Goal: Task Accomplishment & Management: Use online tool/utility

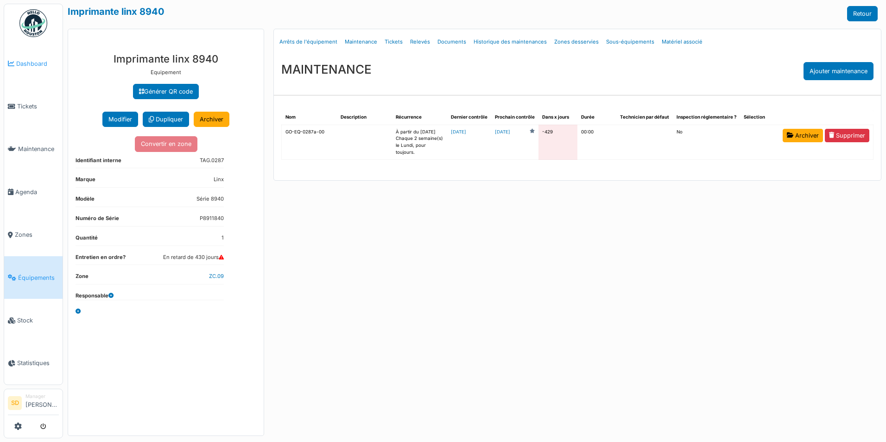
click at [43, 62] on span "Dashboard" at bounding box center [37, 63] width 43 height 9
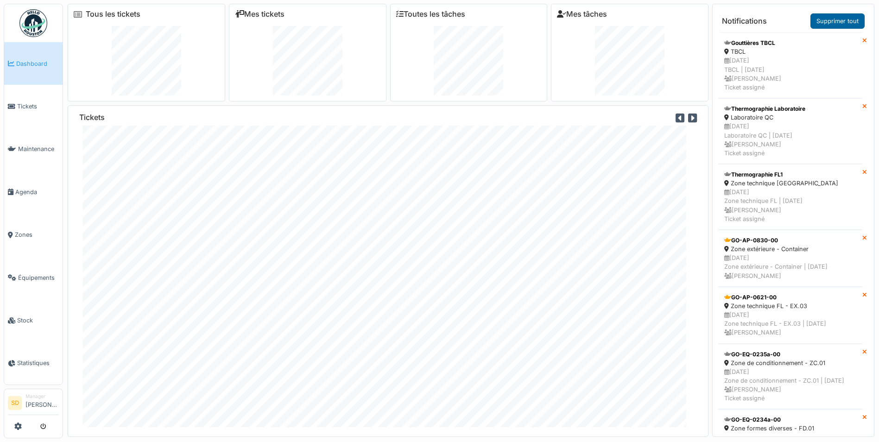
click at [832, 24] on link "Supprimer tout" at bounding box center [837, 20] width 54 height 15
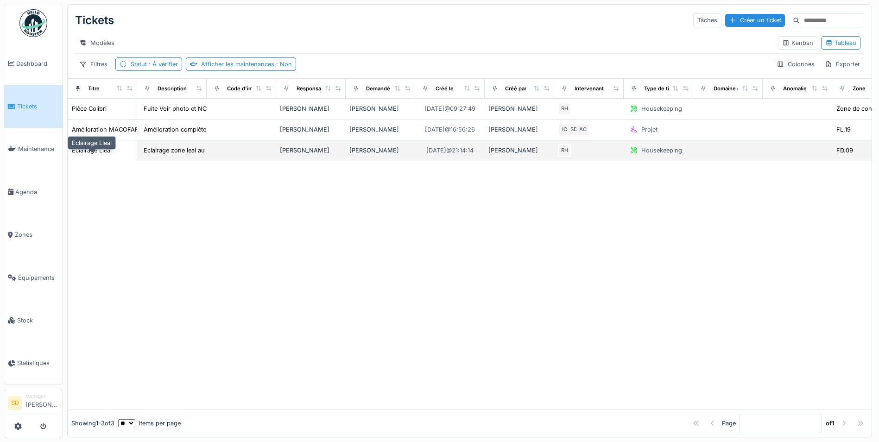
click at [104, 155] on div "Eclairage Lleal" at bounding box center [92, 150] width 40 height 9
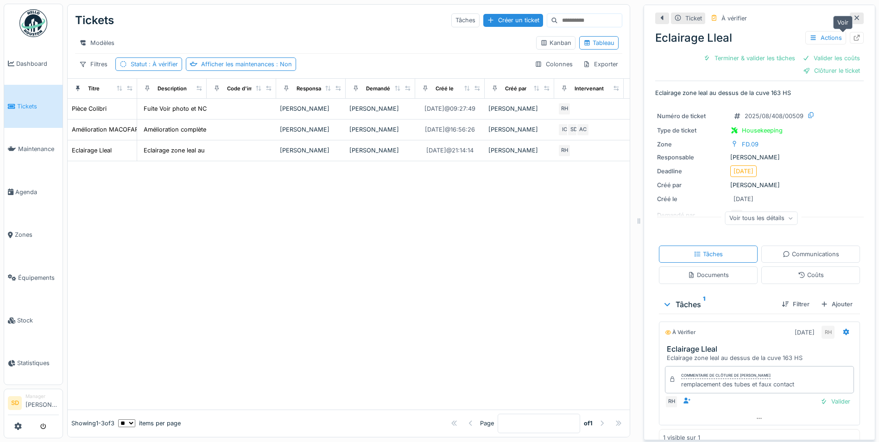
click at [853, 38] on icon at bounding box center [856, 38] width 7 height 6
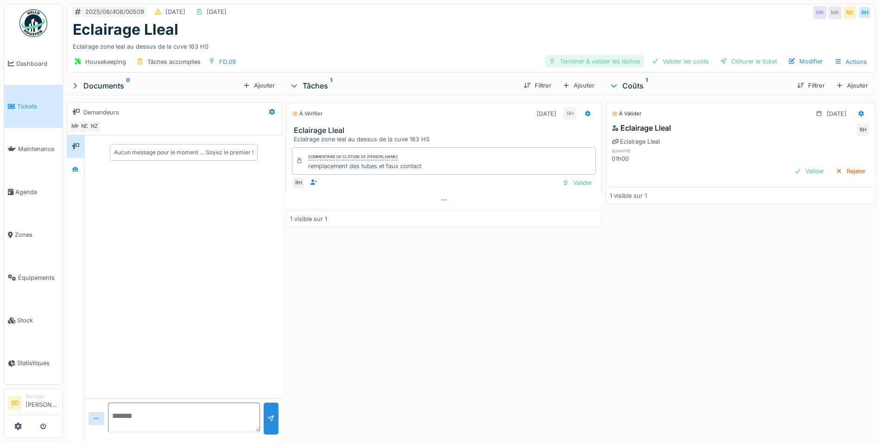
click at [616, 64] on div "Terminer & valider les tâches" at bounding box center [594, 61] width 99 height 13
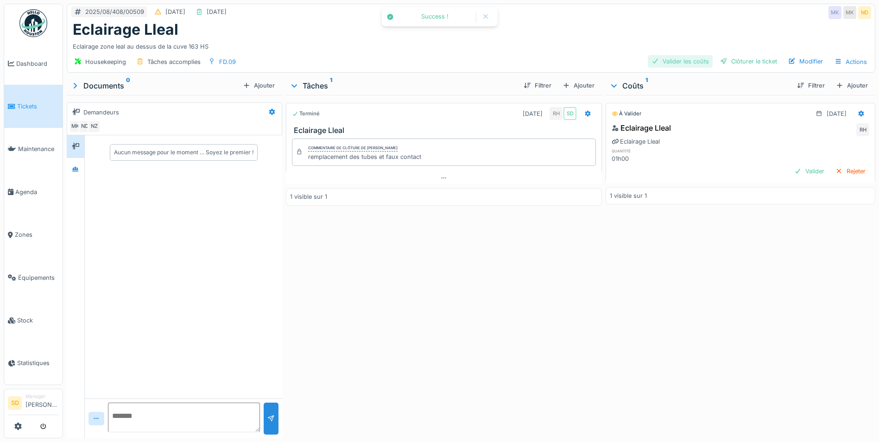
click at [674, 63] on div "Valider les coûts" at bounding box center [680, 61] width 65 height 13
click at [728, 63] on div "Clôturer le ticket" at bounding box center [748, 61] width 64 height 13
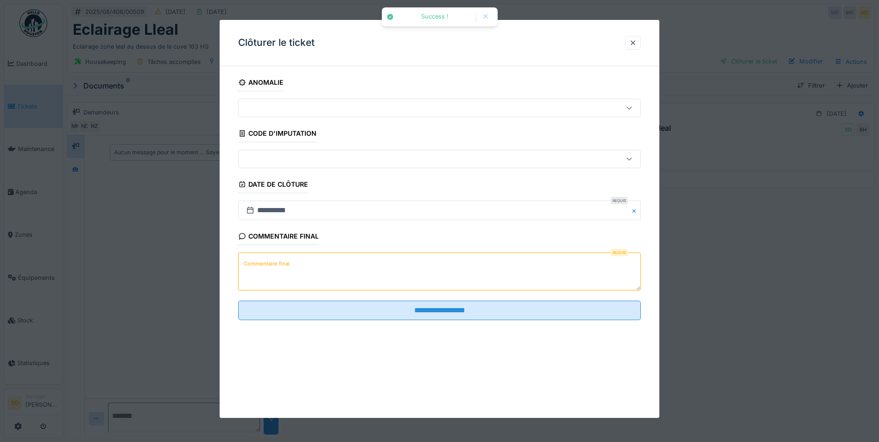
click at [383, 257] on textarea "Commentaire final" at bounding box center [439, 272] width 403 height 38
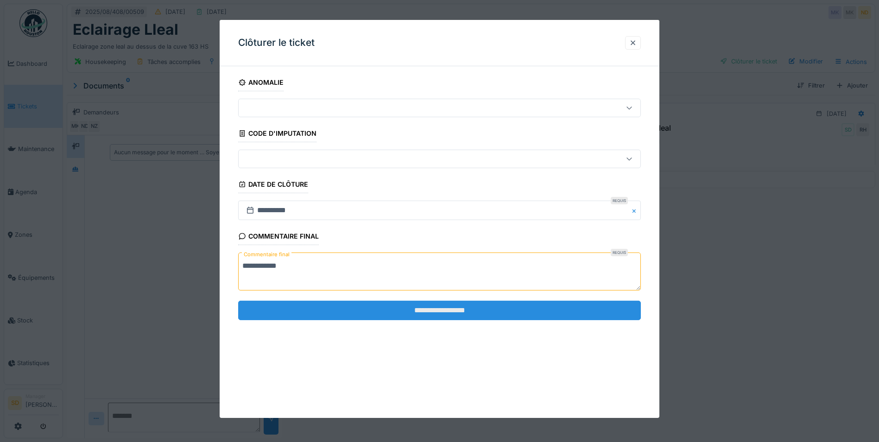
type textarea "**********"
click at [444, 309] on input "**********" at bounding box center [439, 310] width 403 height 19
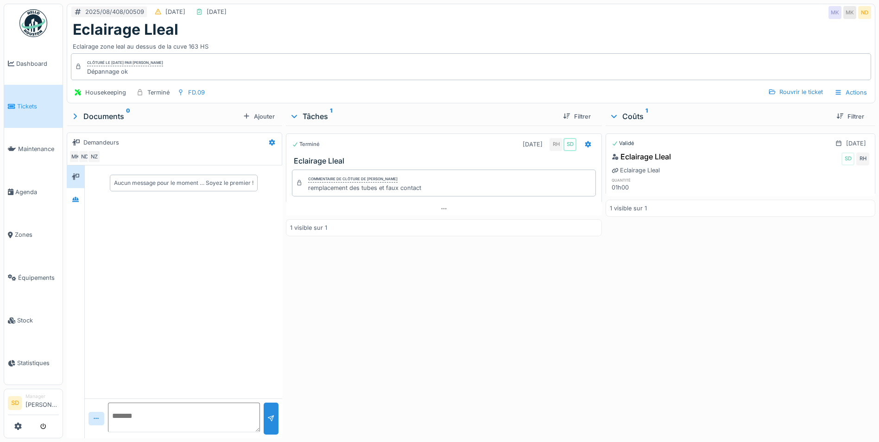
click at [36, 26] on img at bounding box center [33, 23] width 28 height 28
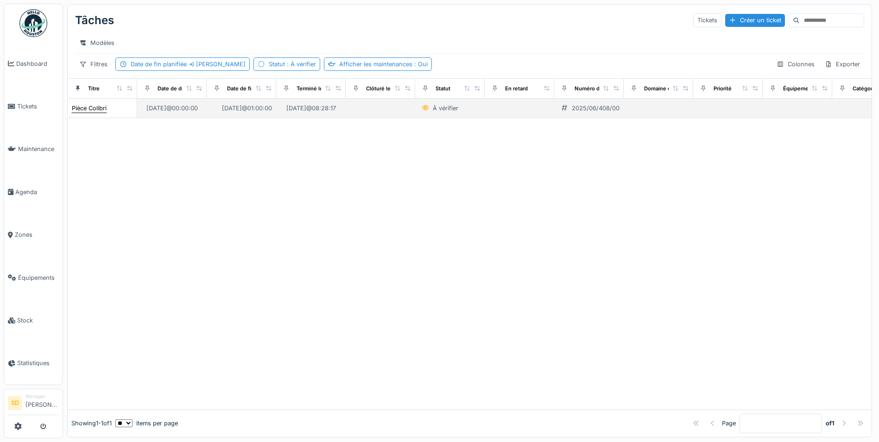
click at [95, 113] on div "Pièce Colibri" at bounding box center [89, 108] width 35 height 9
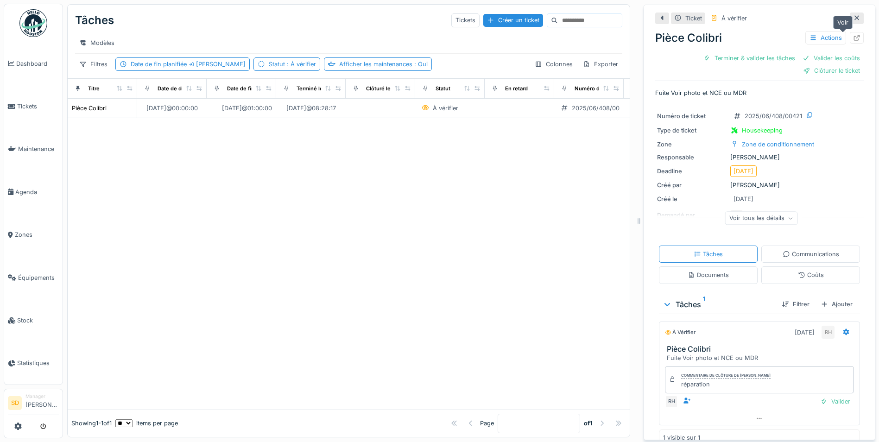
click at [854, 36] on icon at bounding box center [857, 38] width 6 height 6
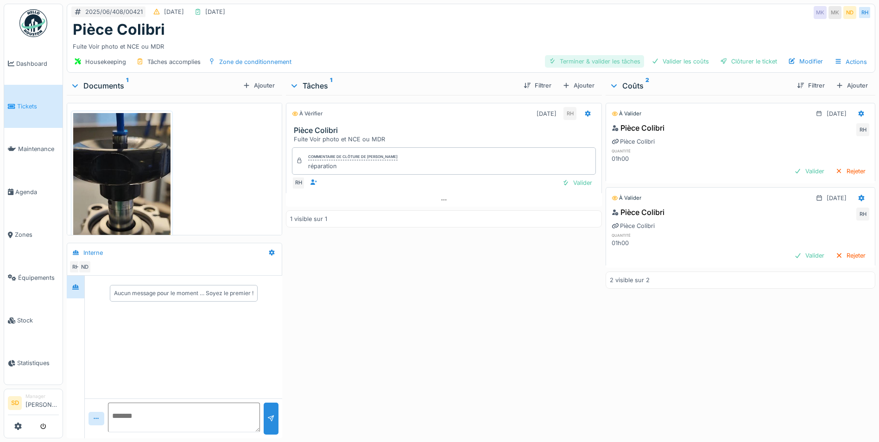
click at [595, 63] on div "Terminer & valider les tâches" at bounding box center [594, 61] width 99 height 13
click at [657, 64] on div "Valider les coûts" at bounding box center [680, 61] width 65 height 13
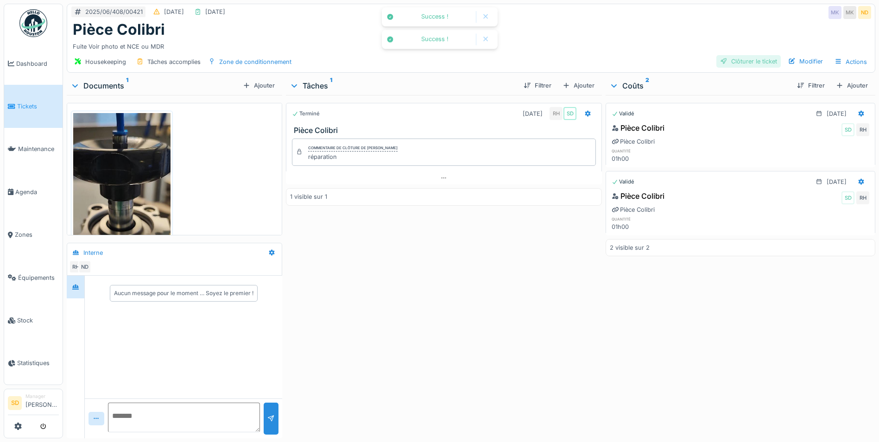
click at [728, 65] on div "Clôturer le ticket" at bounding box center [748, 61] width 64 height 13
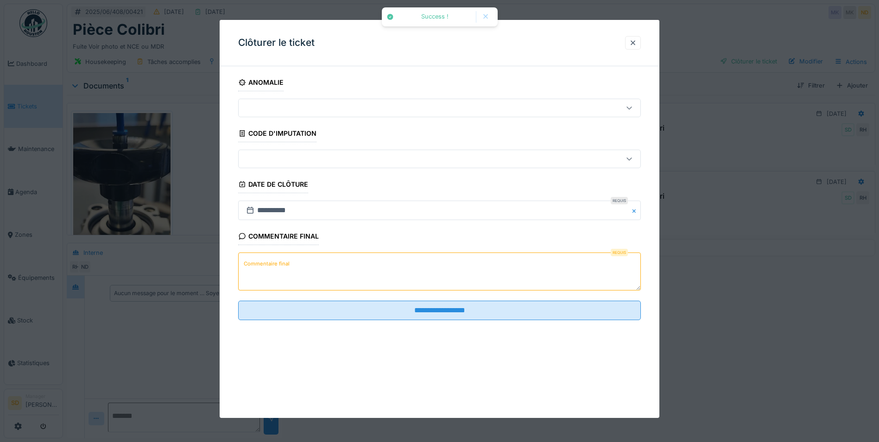
click at [412, 254] on textarea "Commentaire final" at bounding box center [439, 272] width 403 height 38
type textarea "**********"
click at [420, 320] on fieldset "**********" at bounding box center [439, 201] width 403 height 254
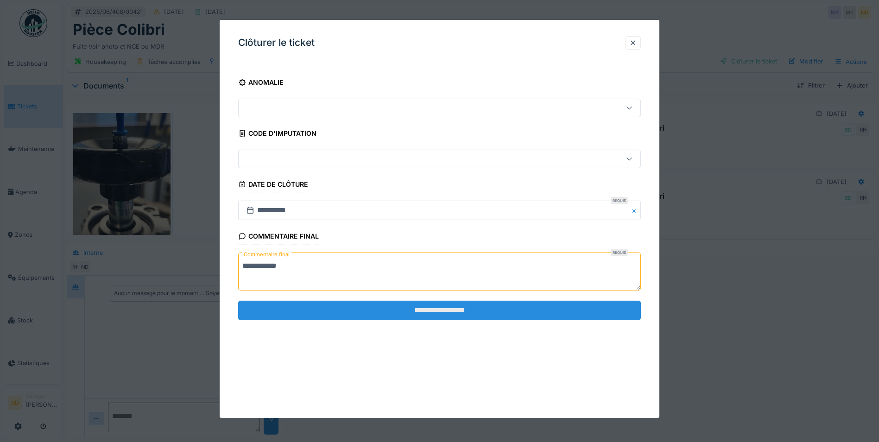
click at [423, 317] on input "**********" at bounding box center [439, 310] width 403 height 19
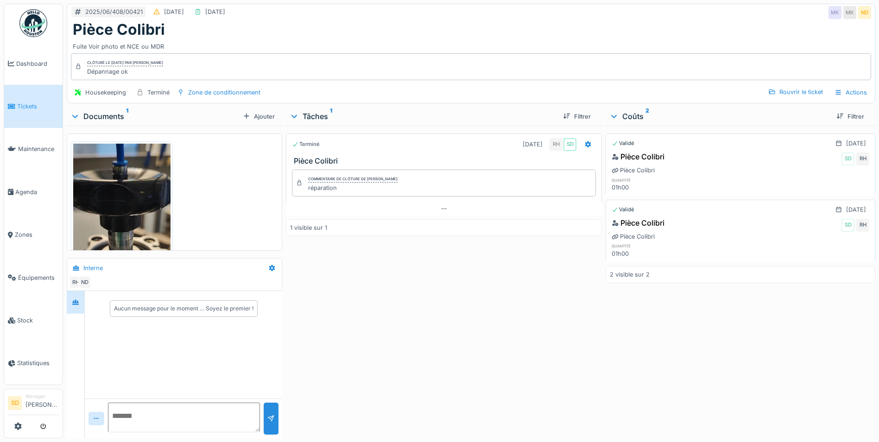
click at [35, 114] on link "Tickets" at bounding box center [33, 106] width 58 height 43
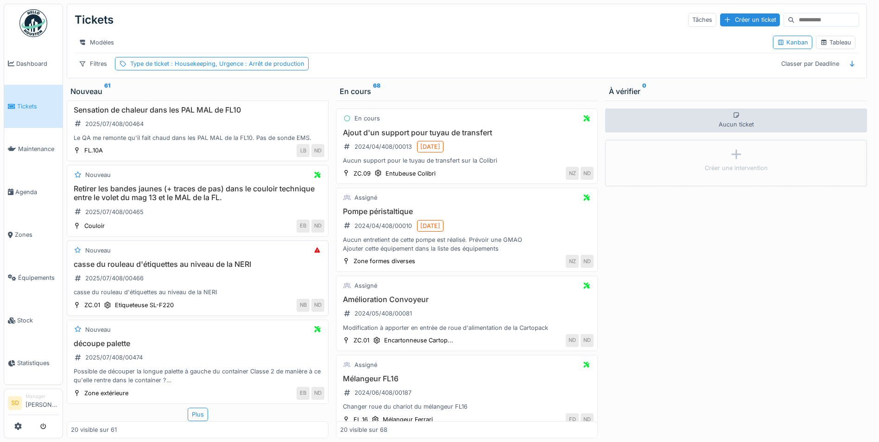
scroll to position [1341, 0]
click at [197, 415] on div "Plus" at bounding box center [198, 414] width 20 height 13
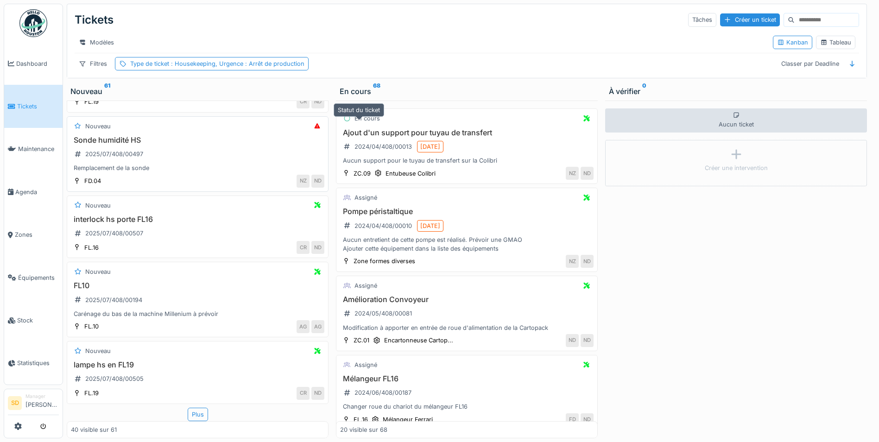
scroll to position [0, 0]
click at [20, 188] on span "Agenda" at bounding box center [37, 192] width 44 height 9
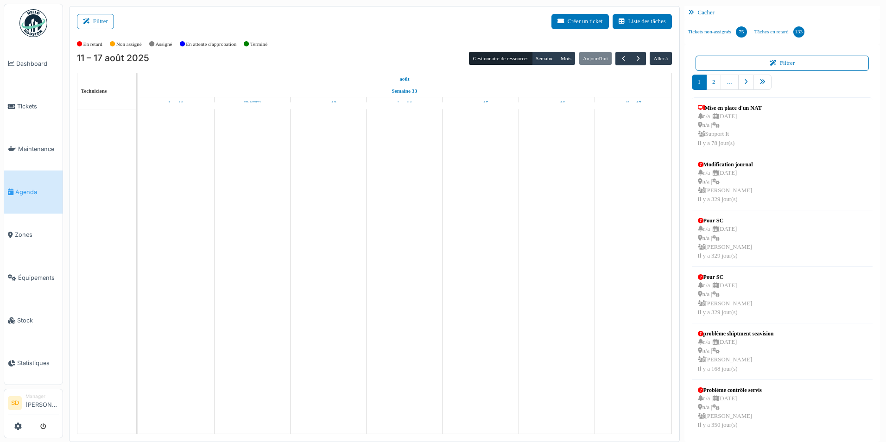
click at [700, 16] on div "Cacher" at bounding box center [782, 12] width 196 height 13
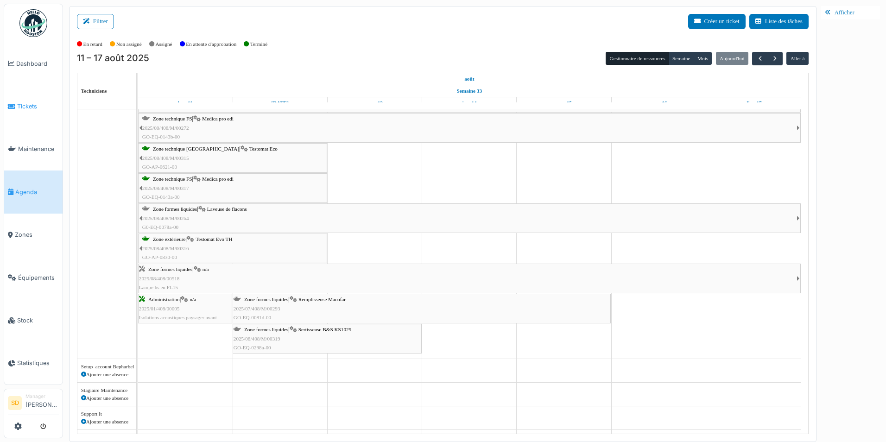
click at [44, 112] on link "Tickets" at bounding box center [33, 106] width 58 height 43
